Goal: Check status

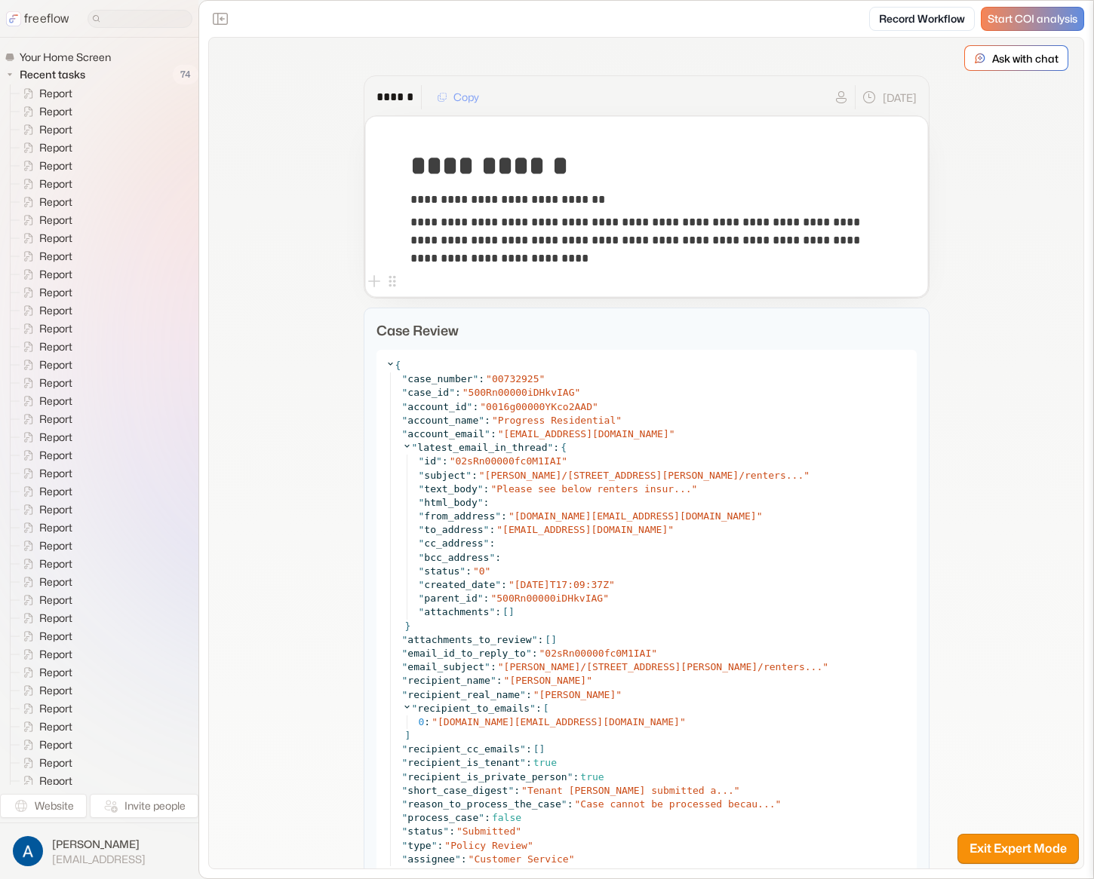
click at [1039, 275] on div "**********" at bounding box center [646, 682] width 874 height 1289
